Goal: Transaction & Acquisition: Obtain resource

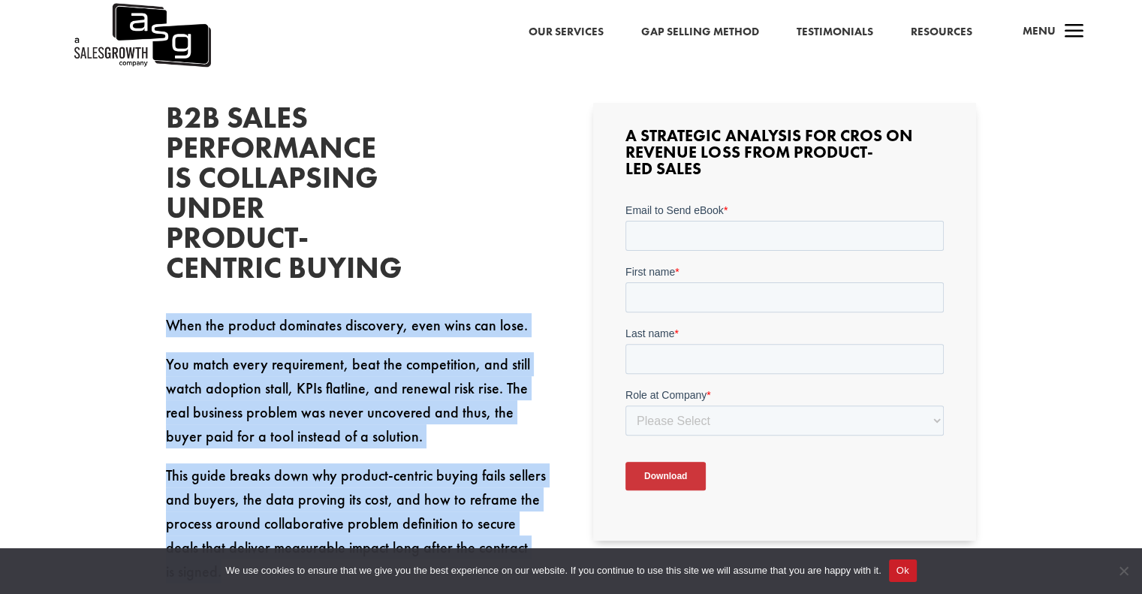
scroll to position [375, 0]
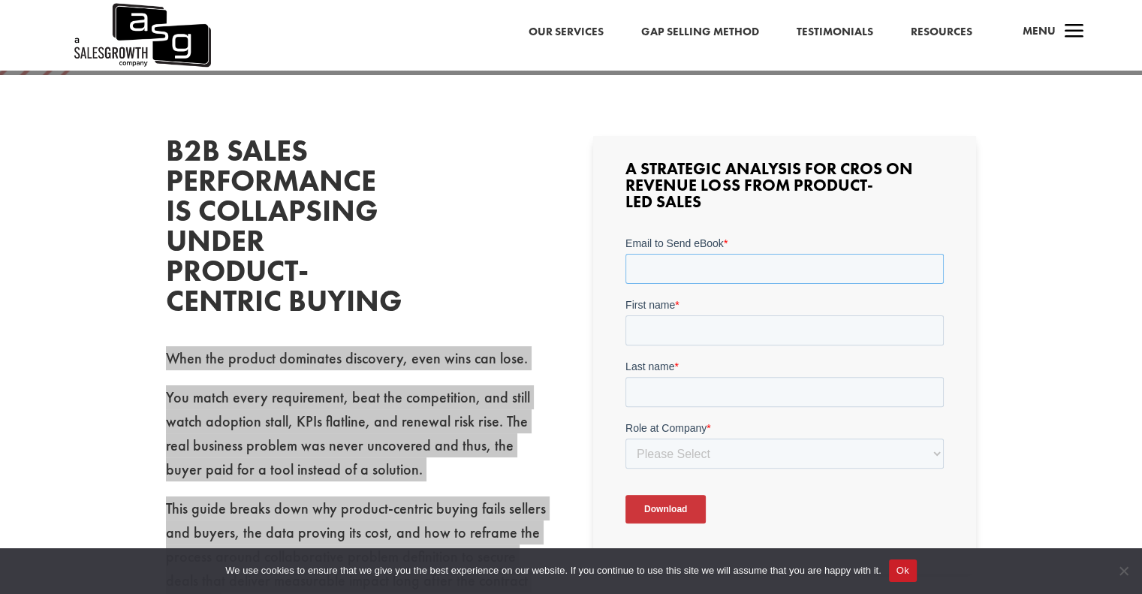
click at [683, 271] on input "Email to Send eBook *" at bounding box center [784, 269] width 318 height 30
type input "[PERSON_NAME][EMAIL_ADDRESS][DOMAIN_NAME]"
click at [669, 322] on input "First name *" at bounding box center [784, 330] width 318 height 30
type input "[PERSON_NAME]"
click at [673, 382] on input "Last name *" at bounding box center [784, 392] width 318 height 30
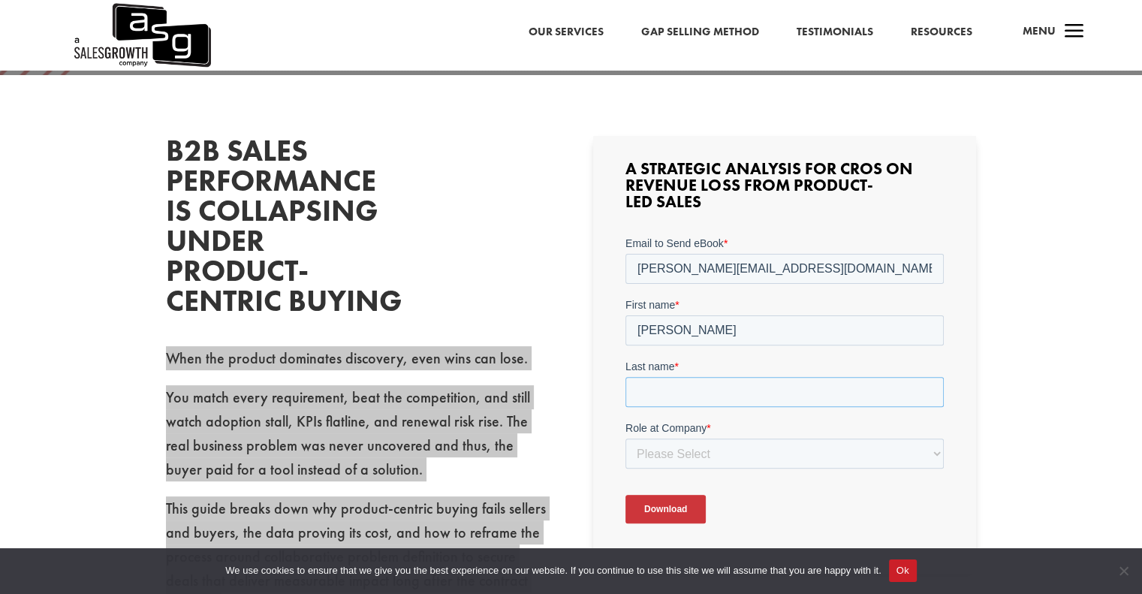
type input "[GEOGRAPHIC_DATA]"
click at [677, 452] on select "Please Select C-Level (CRO, CSO, etc) Senior Leadership (VP of Sales, VP of Ena…" at bounding box center [784, 453] width 318 height 30
select select "Other"
click at [625, 438] on select "Please Select C-Level (CRO, CSO, etc) Senior Leadership (VP of Sales, VP of Ena…" at bounding box center [784, 453] width 318 height 30
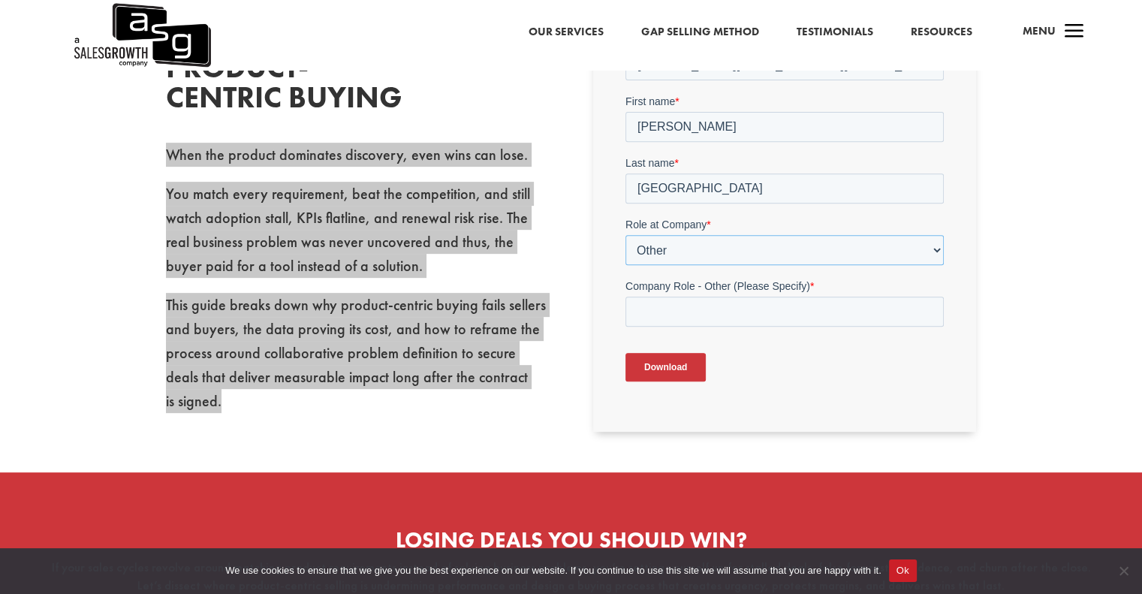
scroll to position [601, 0]
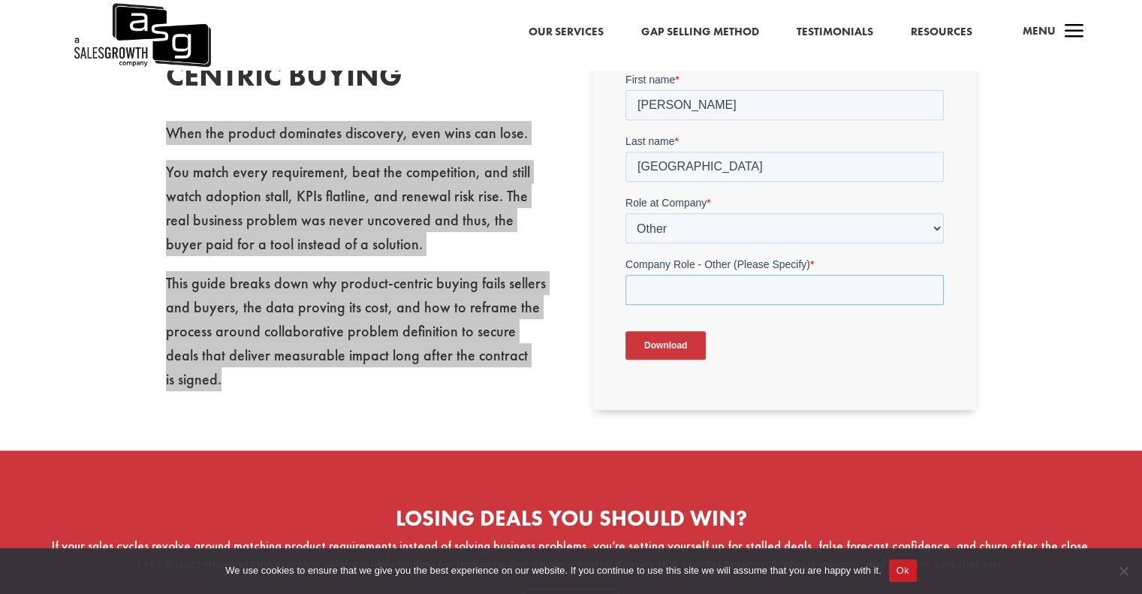
click at [671, 294] on input "Company Role - Other (Please Specify) *" at bounding box center [784, 290] width 318 height 30
type input "founder"
click at [661, 348] on input "Download" at bounding box center [665, 345] width 80 height 29
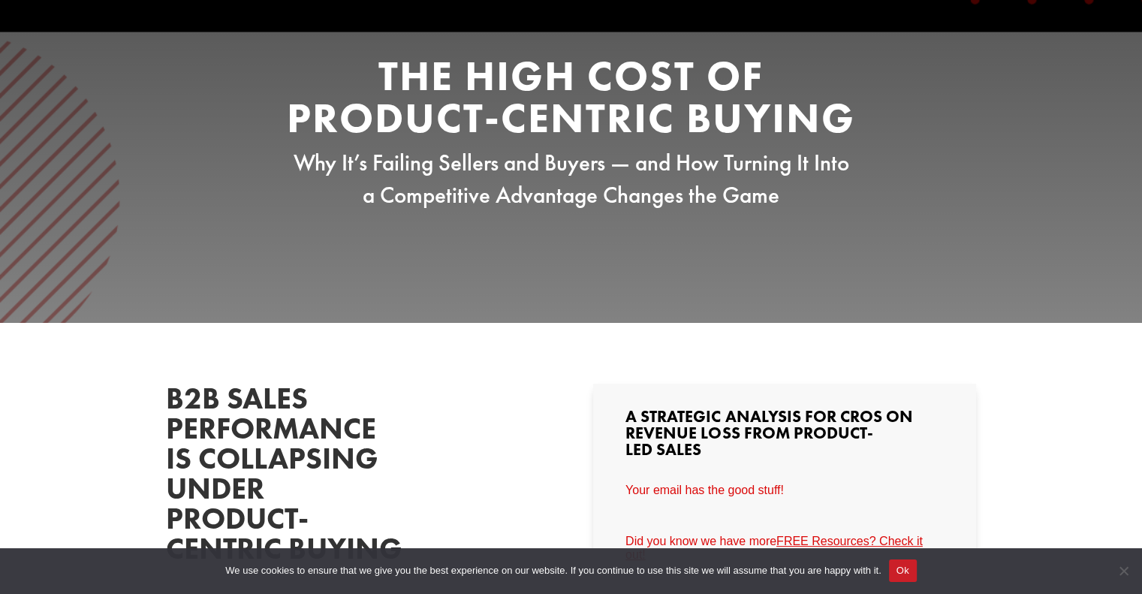
scroll to position [0, 0]
